Goal: Task Accomplishment & Management: Manage account settings

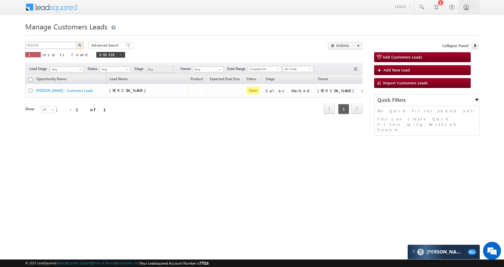
click at [60, 46] on input "868338" at bounding box center [50, 45] width 51 height 7
type input "935952"
click at [77, 46] on button "button" at bounding box center [80, 45] width 8 height 7
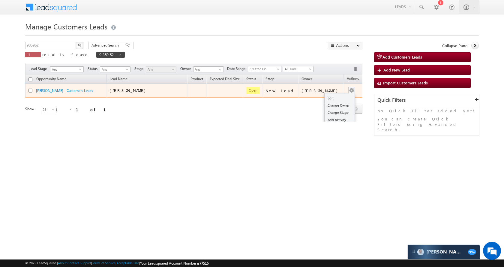
click at [349, 91] on button "button" at bounding box center [352, 90] width 6 height 6
click at [330, 97] on link "Edit" at bounding box center [340, 98] width 30 height 7
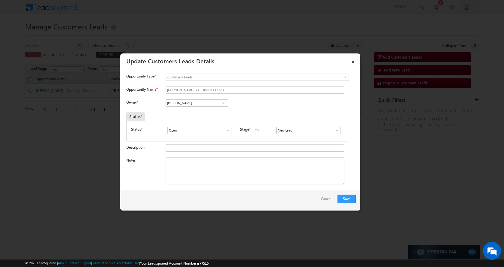
click at [189, 101] on input "[PERSON_NAME]" at bounding box center [197, 102] width 63 height 7
paste input "[PERSON_NAME]"
click at [198, 116] on span "[EMAIL_ADDRESS][DOMAIN_NAME]" at bounding box center [195, 114] width 54 height 5
type input "[PERSON_NAME]"
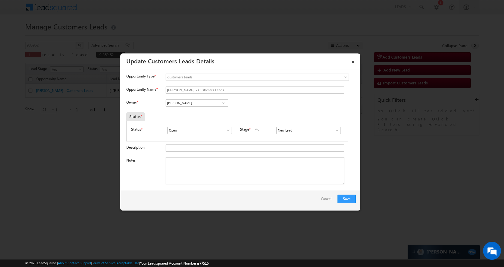
click at [335, 129] on span at bounding box center [338, 130] width 6 height 5
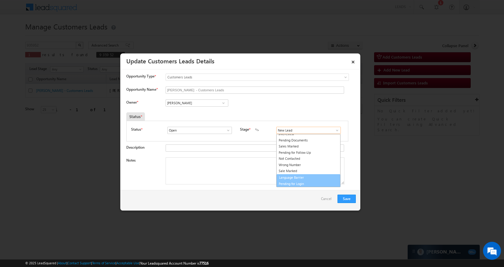
scroll to position [9, 0]
click at [319, 171] on link "Sale Marked" at bounding box center [309, 171] width 64 height 7
type input "Sale Marked"
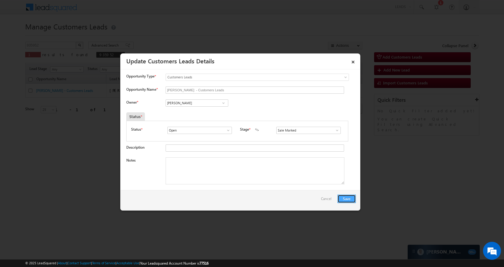
click at [351, 199] on button "Save" at bounding box center [347, 199] width 18 height 8
